Goal: Task Accomplishment & Management: Use online tool/utility

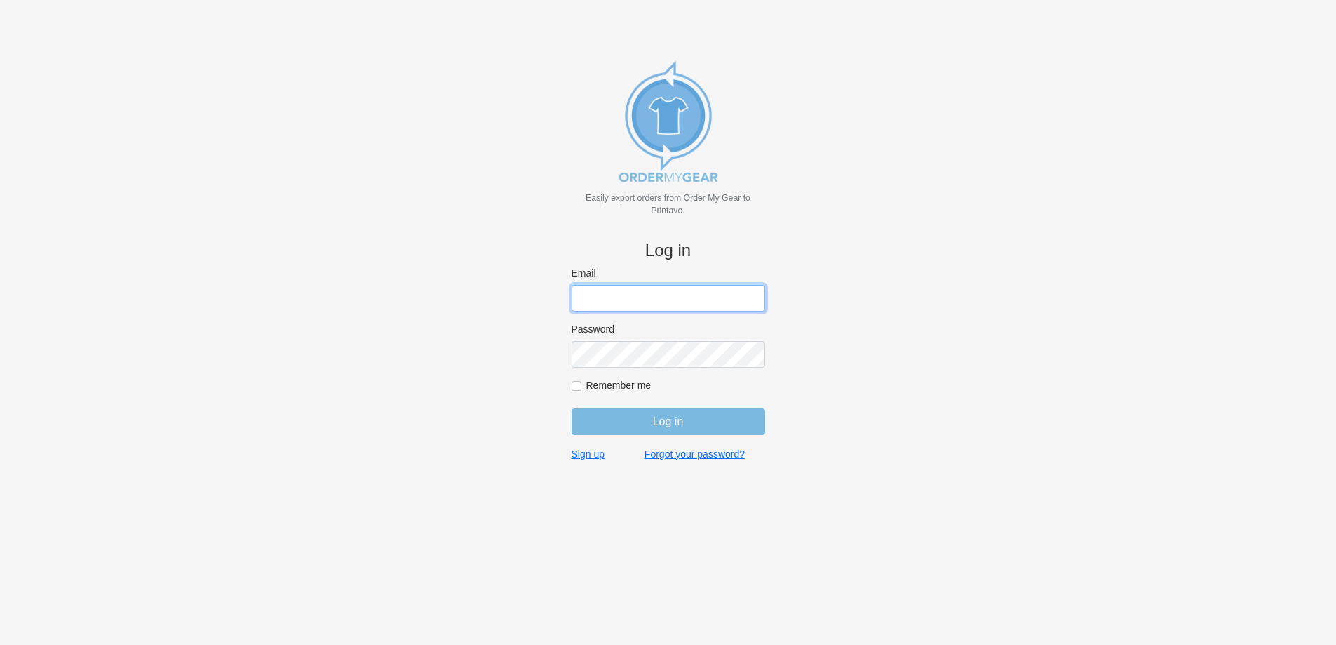
type input "[PERSON_NAME][EMAIL_ADDRESS][DOMAIN_NAME]"
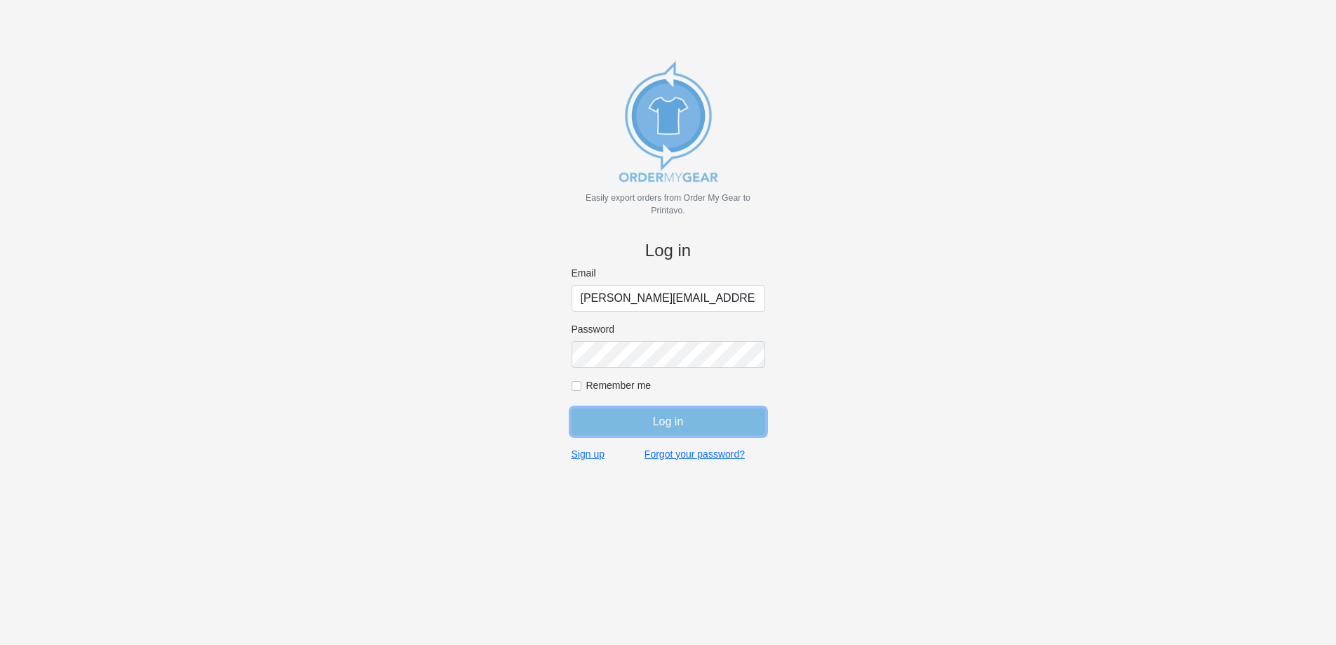
click at [653, 418] on input "Log in" at bounding box center [669, 421] width 194 height 27
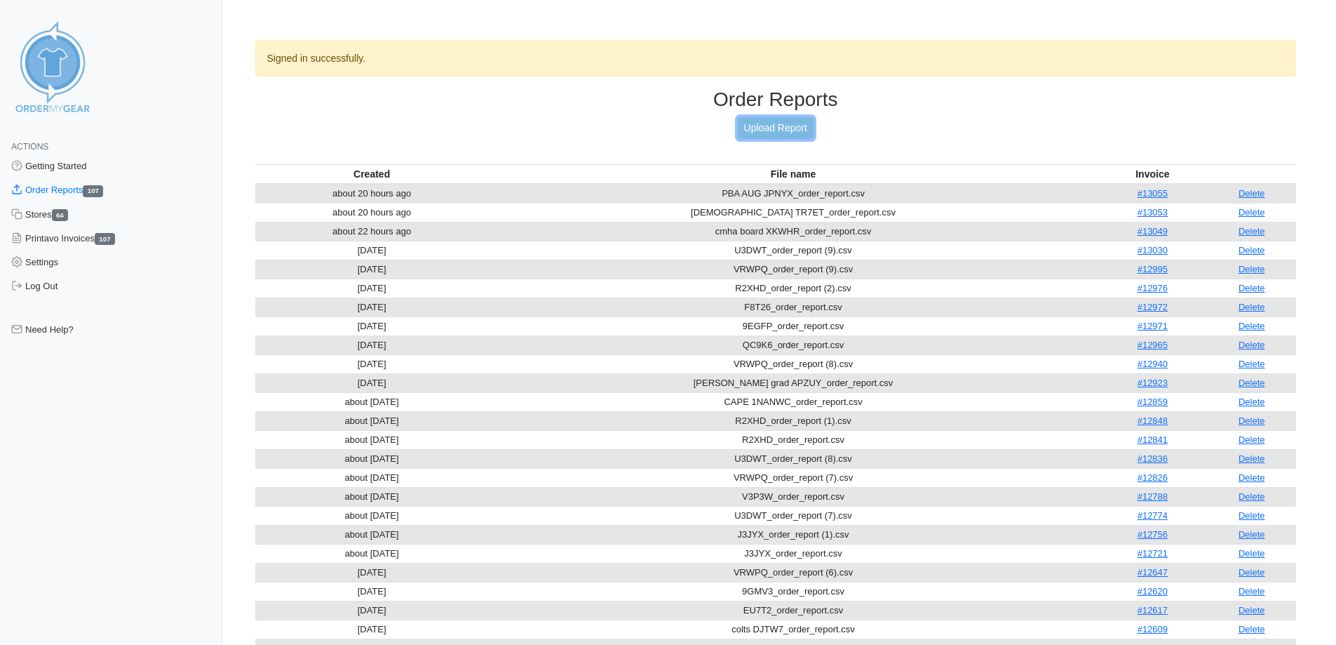
click at [776, 129] on link "Upload Report" at bounding box center [776, 128] width 76 height 22
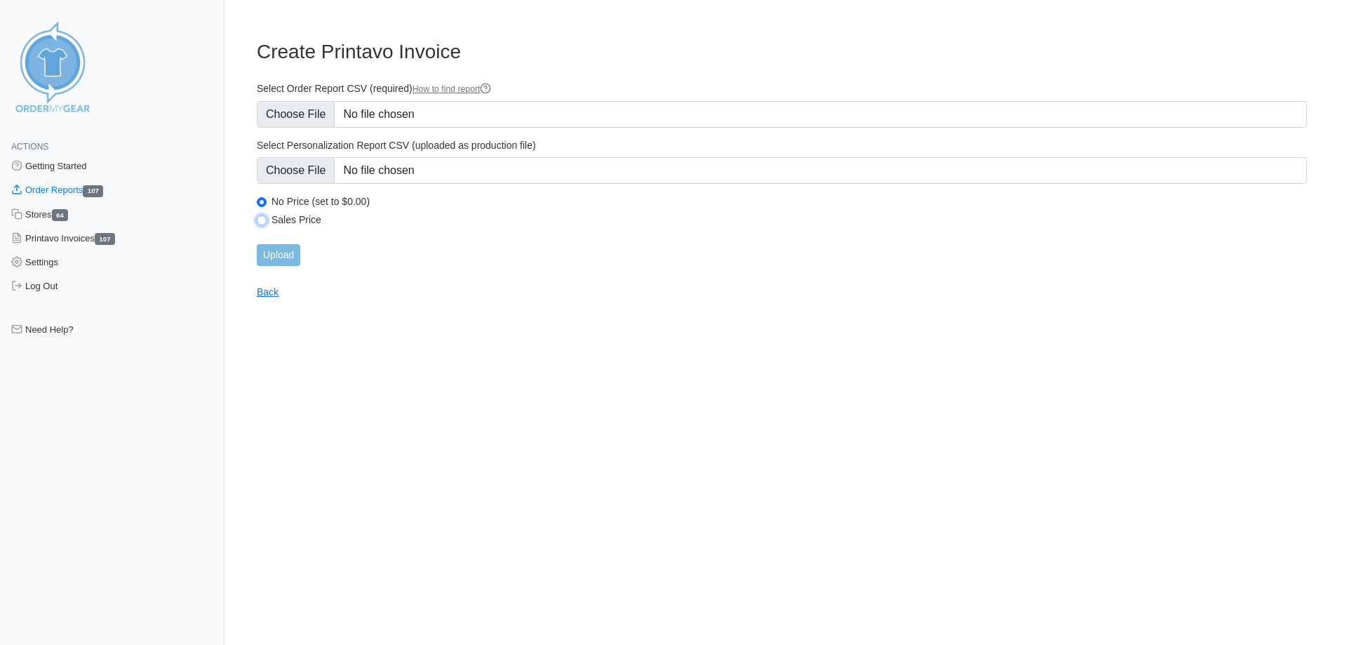
click at [264, 222] on input "Sales Price" at bounding box center [262, 220] width 10 height 10
radio input "true"
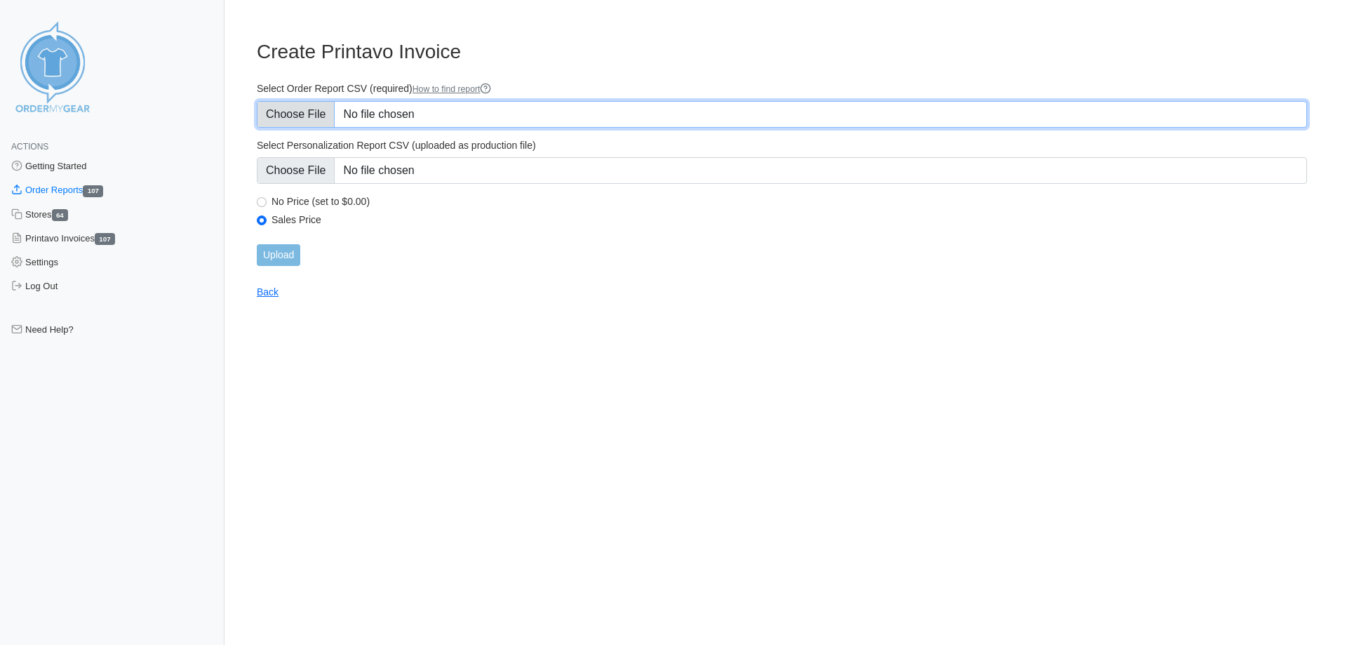
click at [301, 114] on input "Select Order Report CSV (required) How to find report" at bounding box center [782, 114] width 1050 height 27
type input "C:\fakepath\U3DWT_order_report (10).csv"
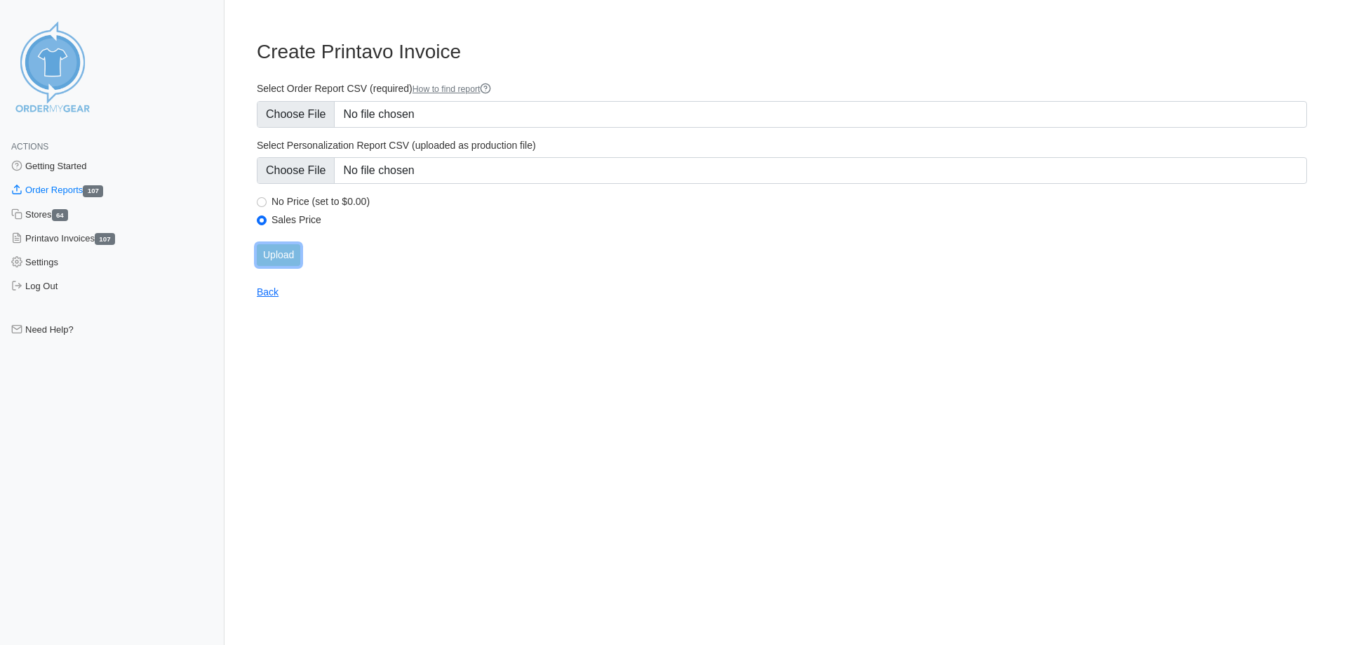
click at [282, 258] on input "Upload" at bounding box center [278, 255] width 43 height 22
